Goal: Task Accomplishment & Management: Complete application form

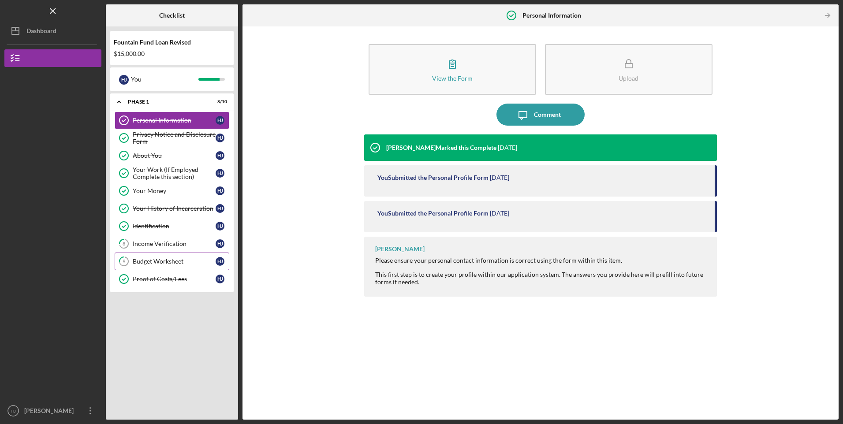
click at [161, 262] on div "Budget Worksheet" at bounding box center [174, 261] width 83 height 7
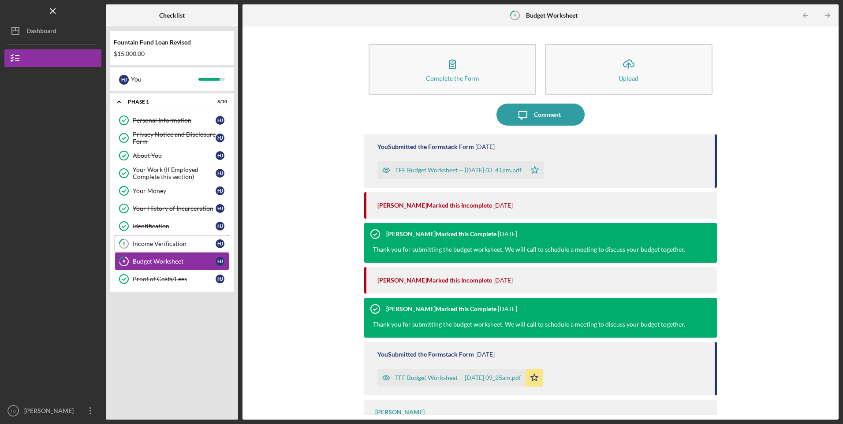
click at [160, 246] on div "Income Verification" at bounding box center [174, 243] width 83 height 7
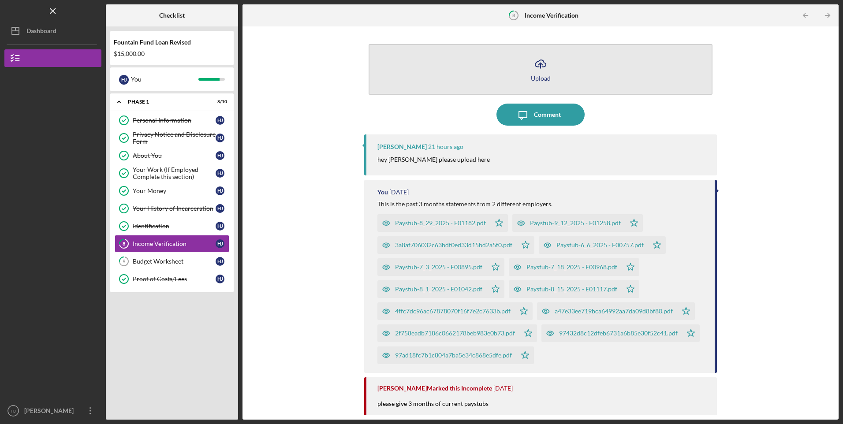
click at [539, 62] on icon "Icon/Upload" at bounding box center [540, 64] width 22 height 22
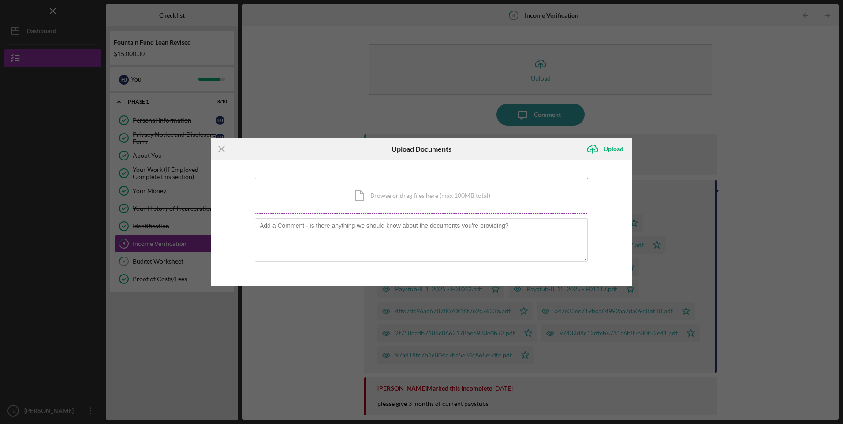
click at [403, 197] on div "Icon/Document Browse or drag files here (max 100MB total) Tap to choose files o…" at bounding box center [421, 196] width 333 height 36
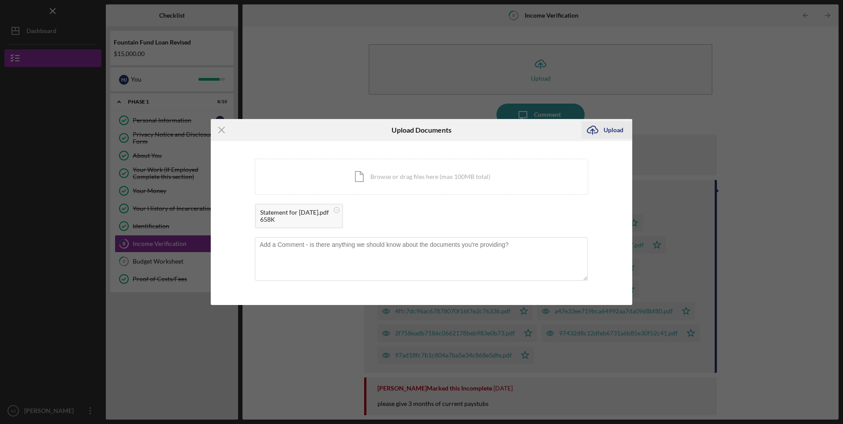
click at [609, 130] on div "Upload" at bounding box center [613, 130] width 20 height 18
